Goal: Transaction & Acquisition: Download file/media

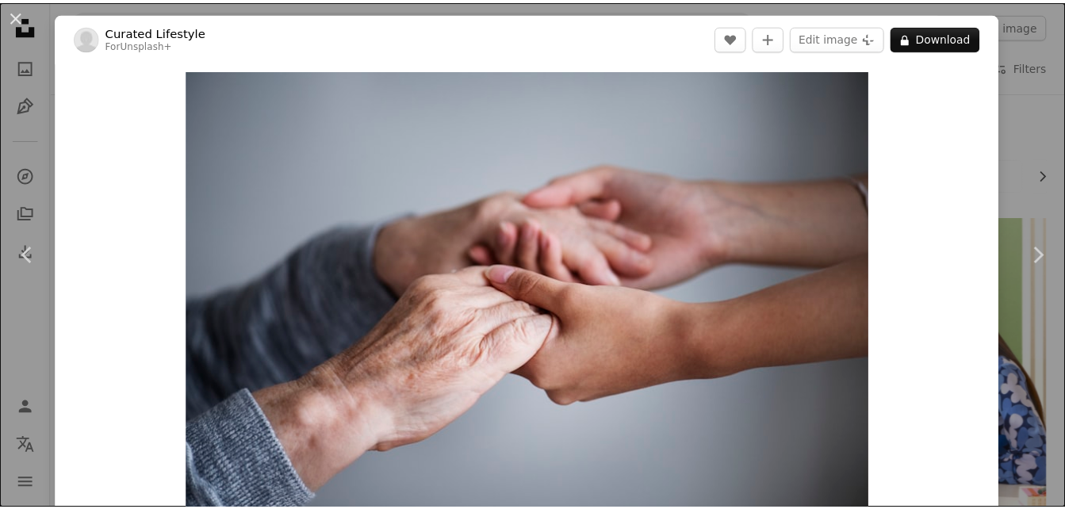
scroll to position [1761, 0]
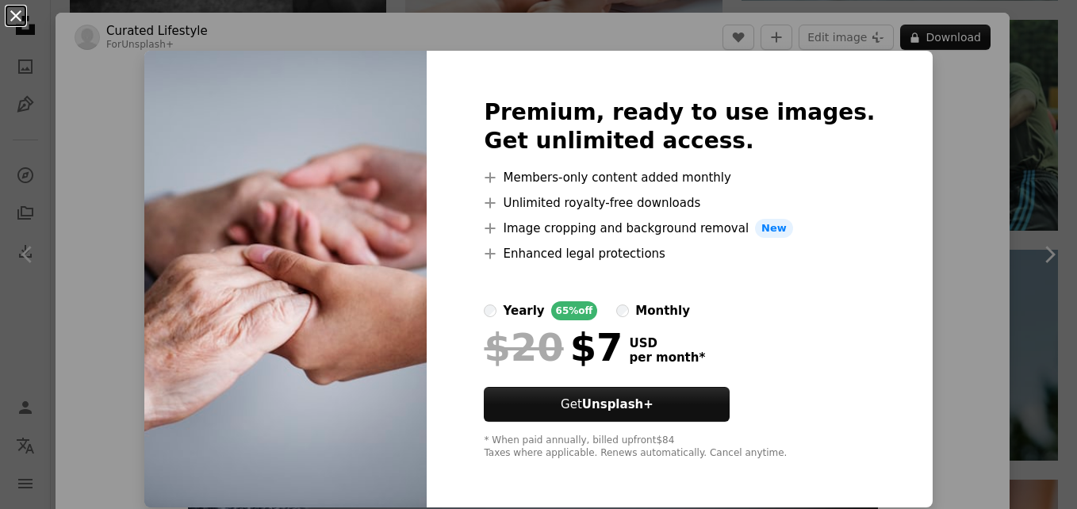
click at [17, 13] on button "An X shape" at bounding box center [15, 15] width 19 height 19
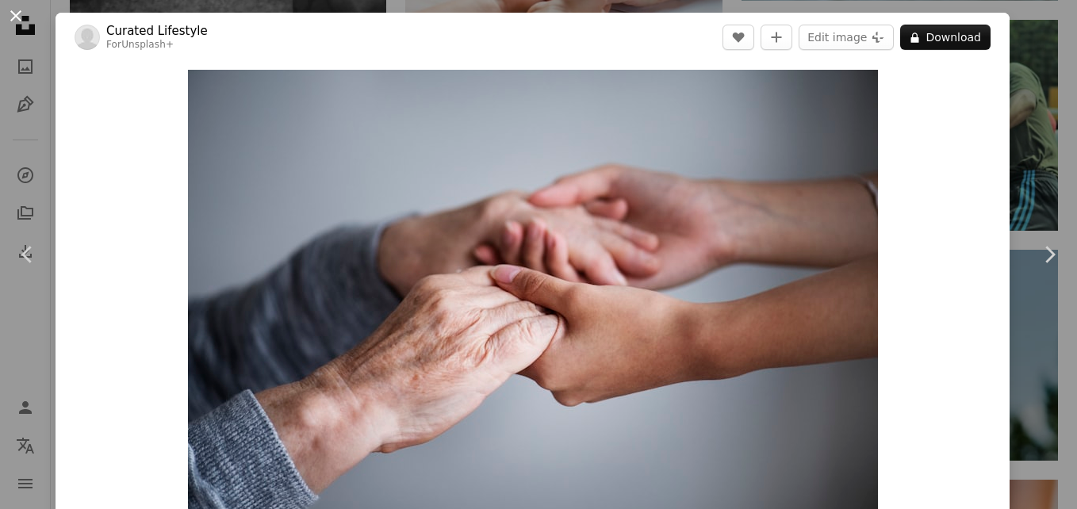
click at [17, 12] on button "An X shape" at bounding box center [15, 15] width 19 height 19
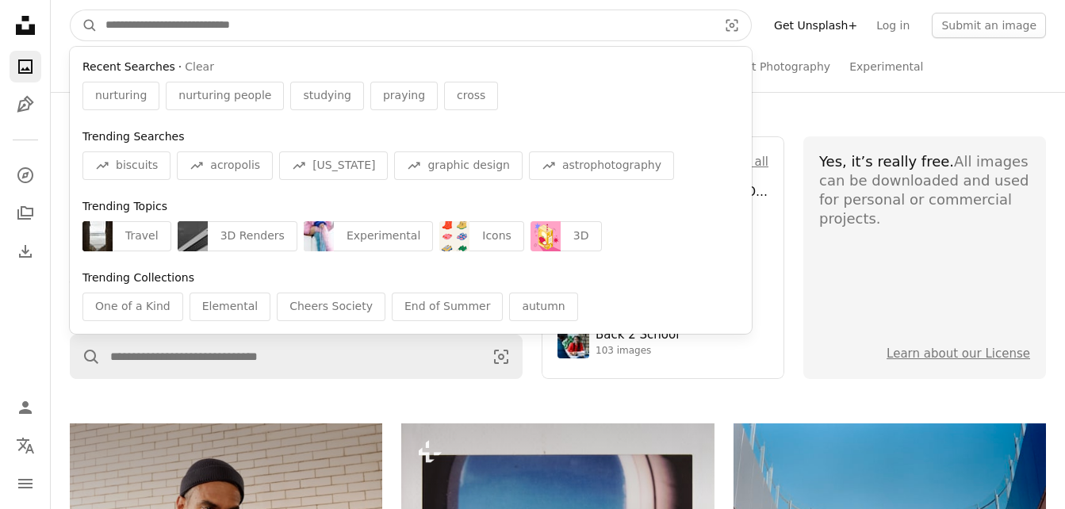
click at [193, 24] on input "Find visuals sitewide" at bounding box center [405, 25] width 615 height 30
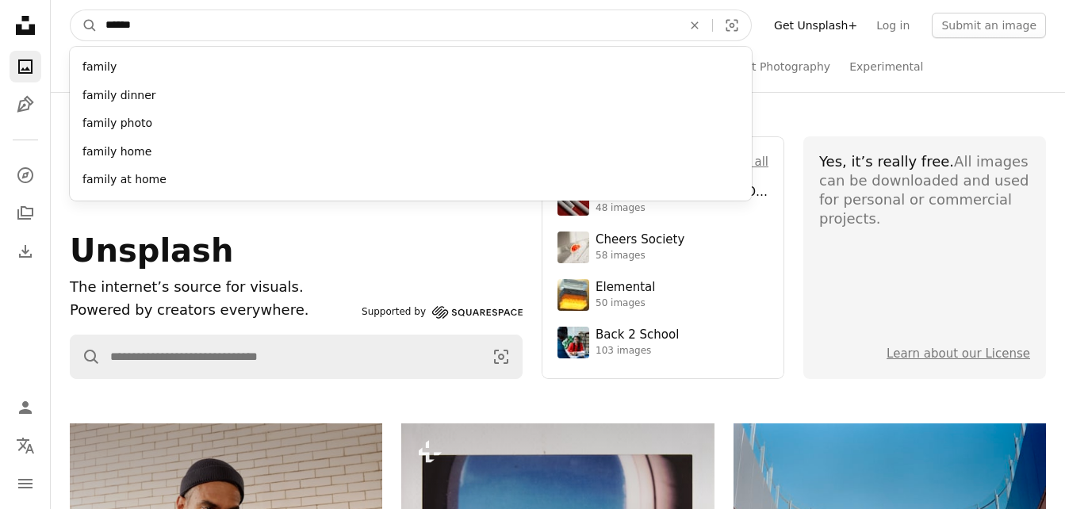
type input "******"
click at [71, 10] on button "A magnifying glass" at bounding box center [84, 25] width 27 height 30
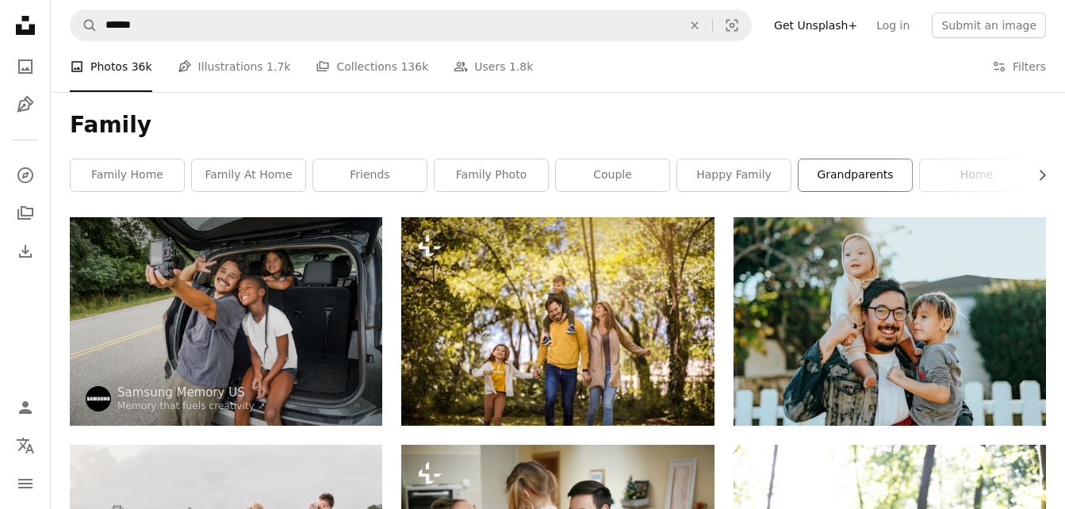
click at [832, 180] on link "grandparents" at bounding box center [854, 175] width 113 height 32
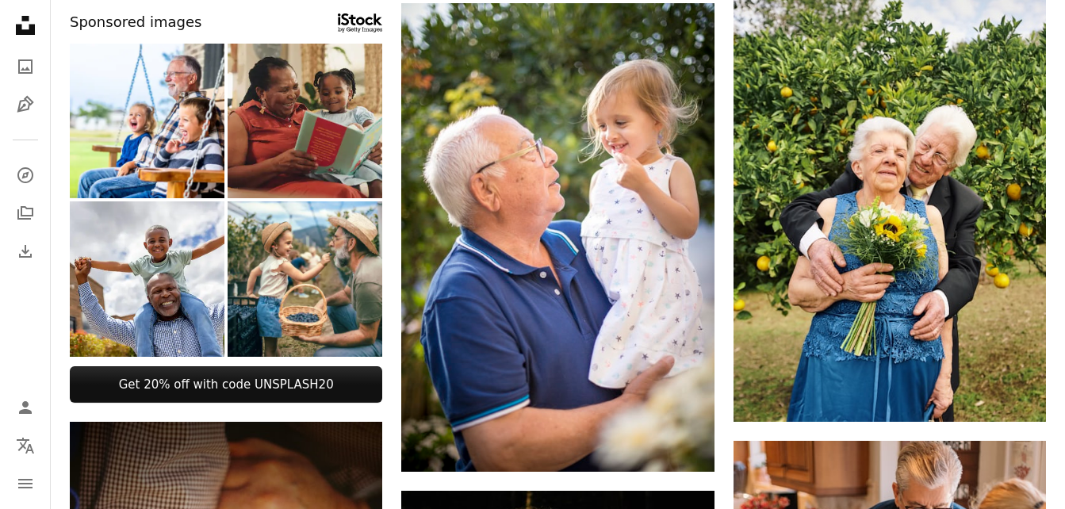
scroll to position [698, 0]
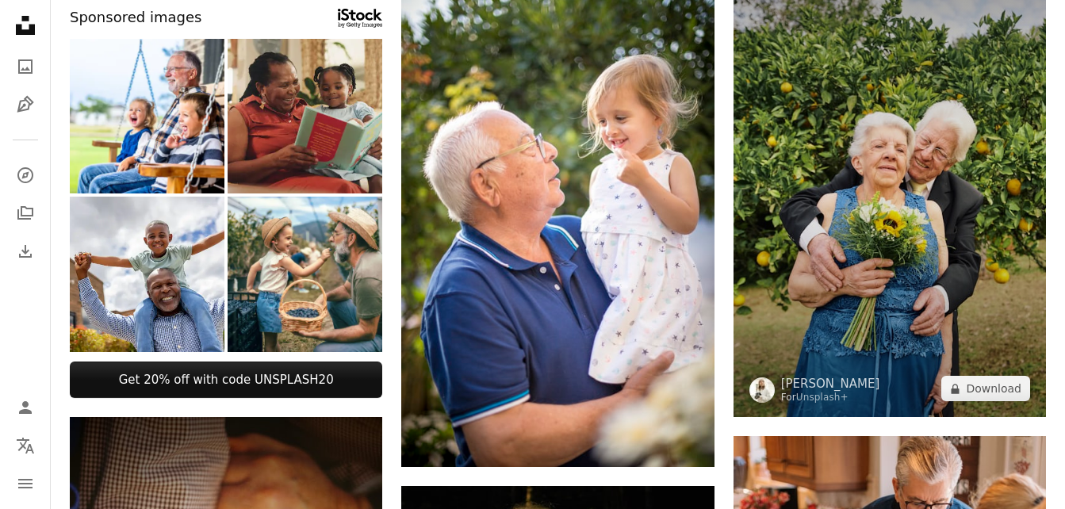
click at [942, 112] on img at bounding box center [889, 182] width 312 height 469
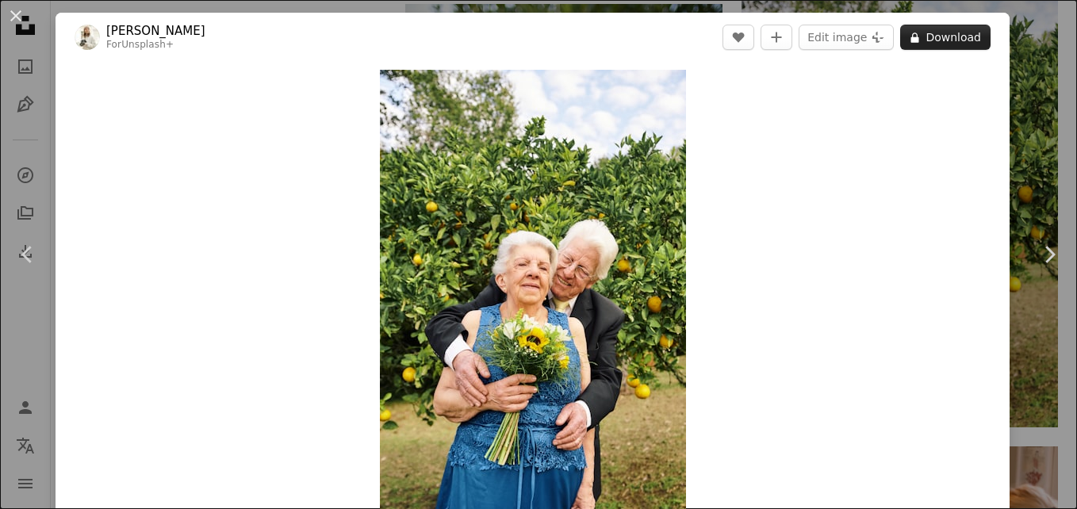
click at [946, 35] on button "A lock Download" at bounding box center [945, 37] width 90 height 25
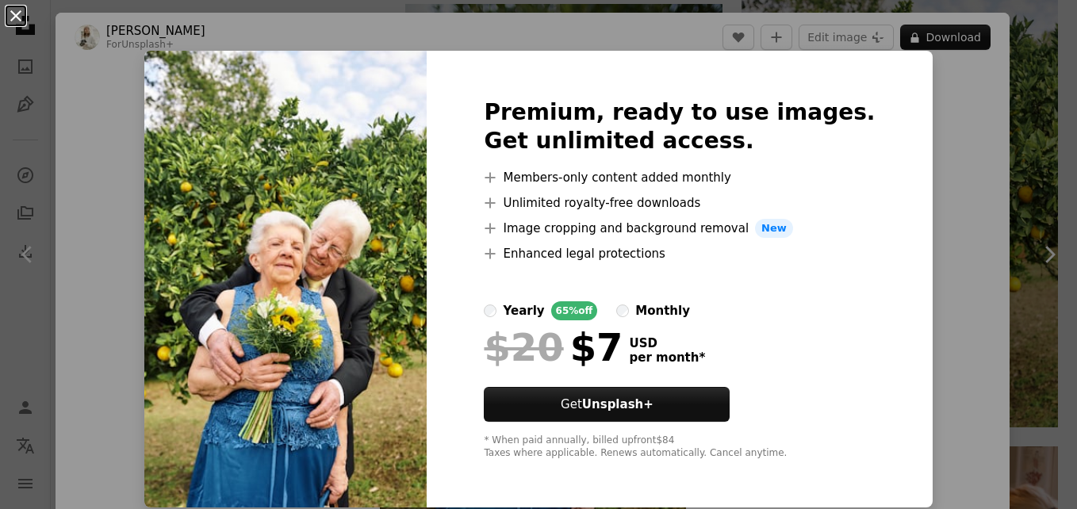
click at [21, 16] on button "An X shape" at bounding box center [15, 15] width 19 height 19
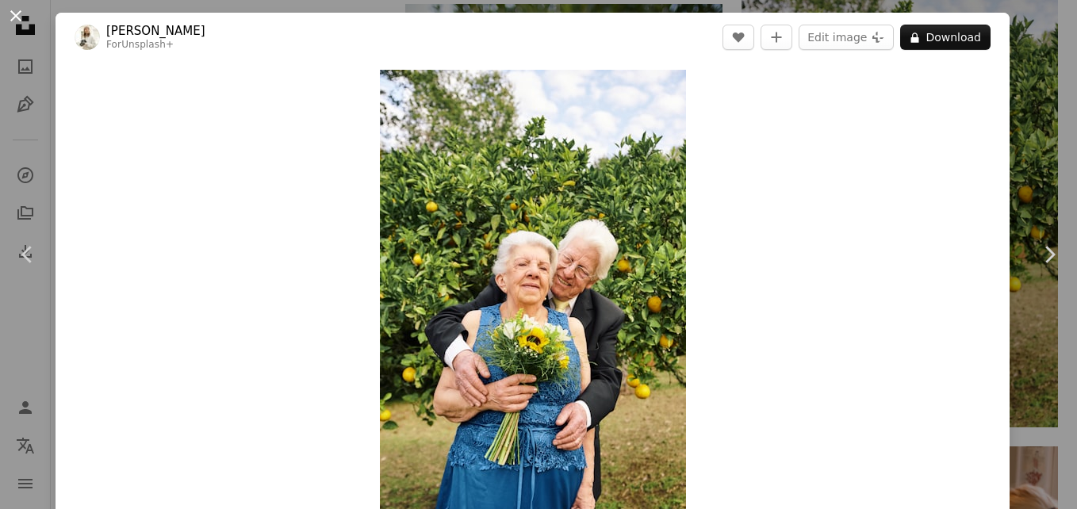
click at [17, 13] on button "An X shape" at bounding box center [15, 15] width 19 height 19
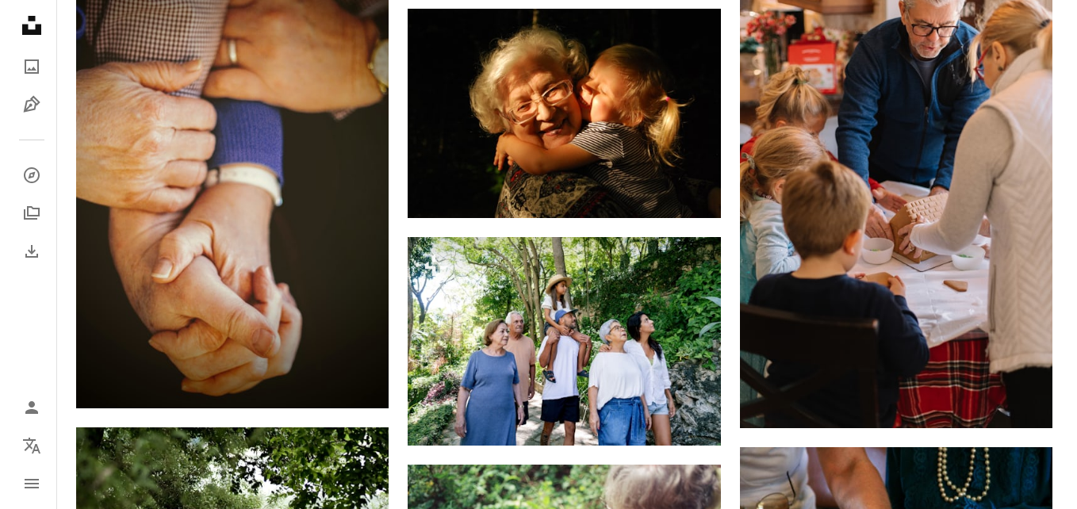
scroll to position [1203, 0]
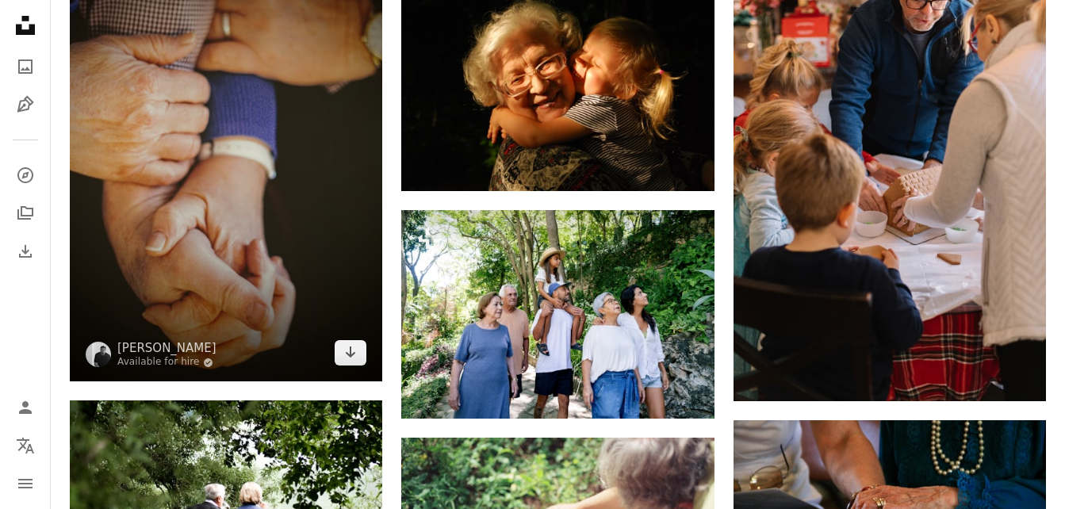
click at [277, 166] on img at bounding box center [226, 147] width 312 height 468
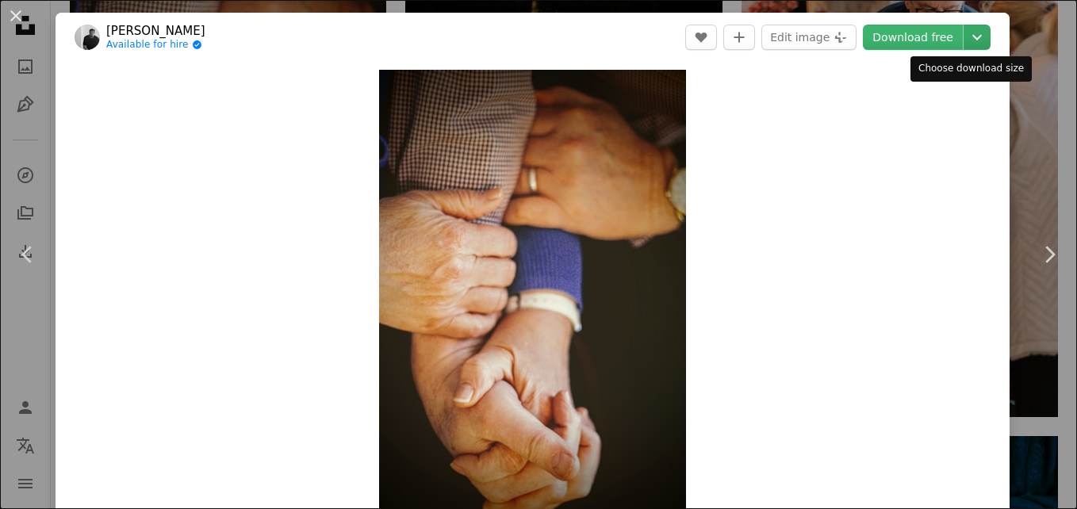
click at [964, 34] on icon "Chevron down" at bounding box center [976, 37] width 25 height 19
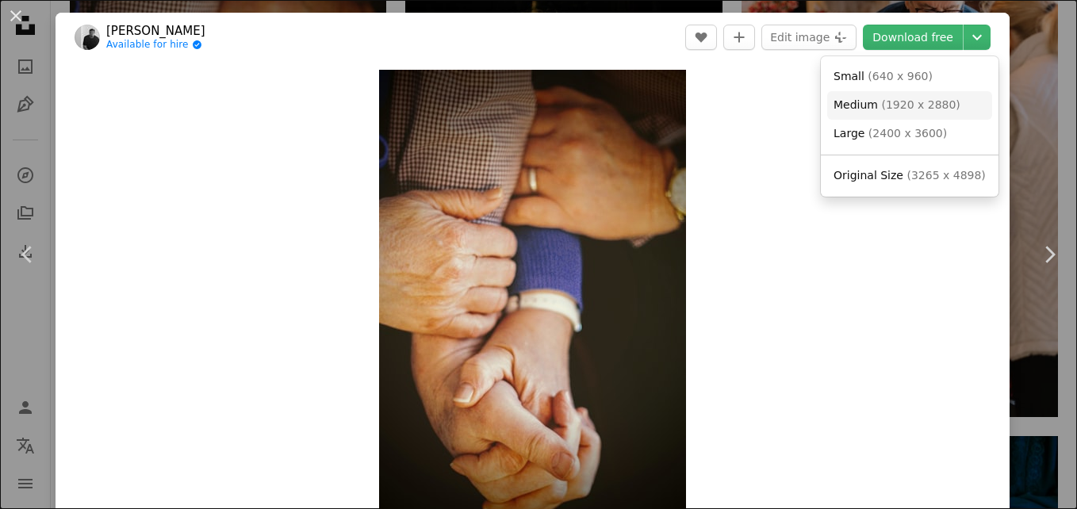
click at [849, 100] on span "Medium" at bounding box center [855, 104] width 44 height 13
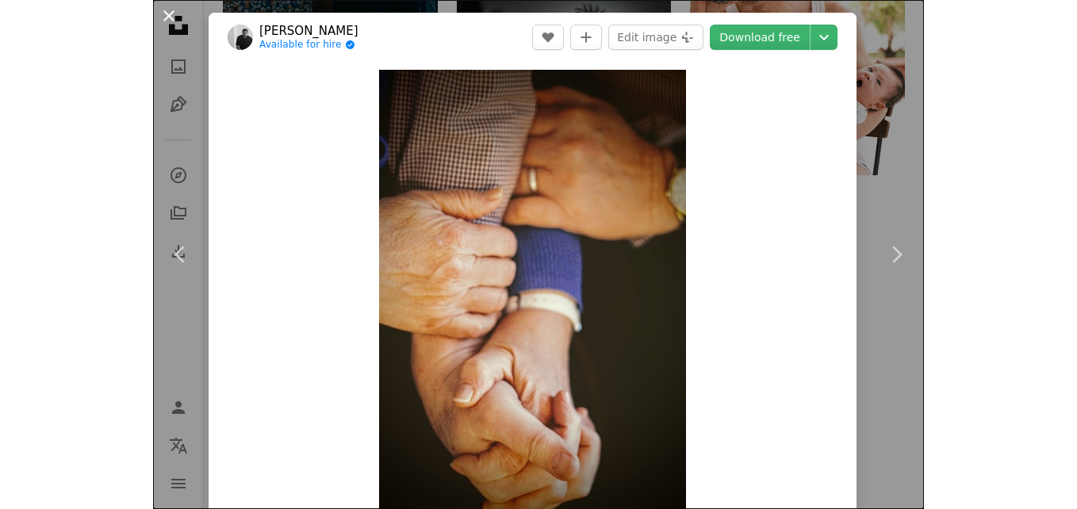
scroll to position [966, 0]
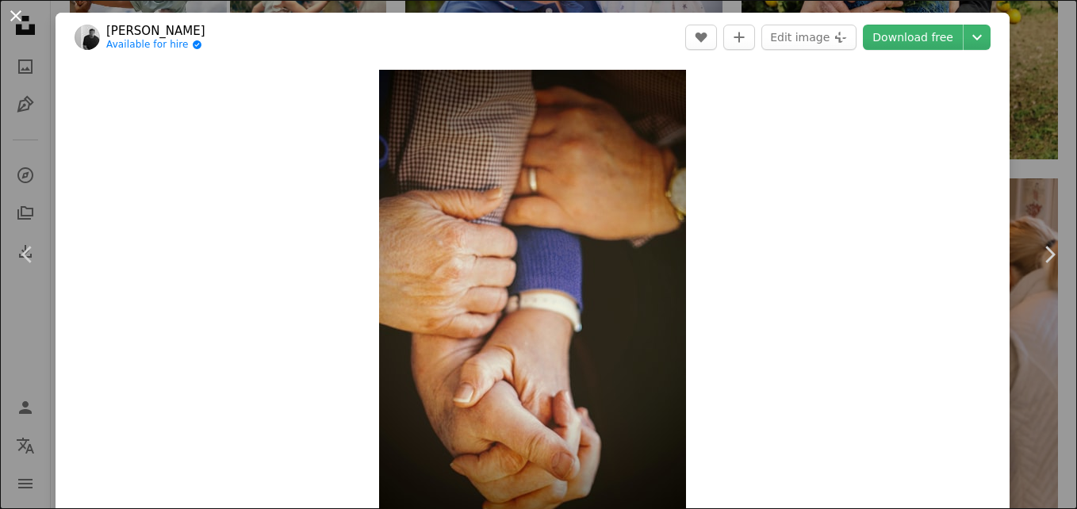
click at [17, 11] on button "An X shape" at bounding box center [15, 15] width 19 height 19
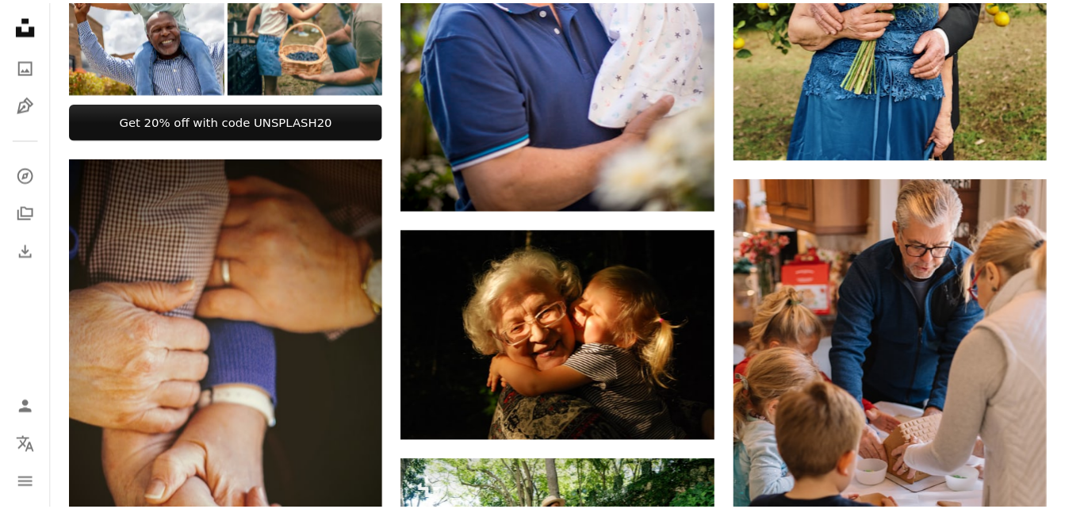
scroll to position [1203, 0]
